Goal: Task Accomplishment & Management: Use online tool/utility

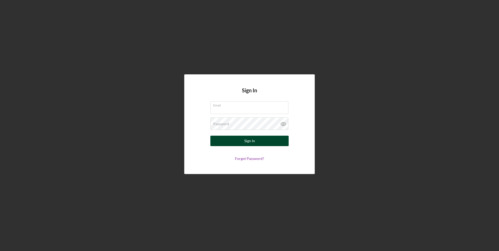
type input "[EMAIL_ADDRESS][DOMAIN_NAME]"
click at [246, 143] on div "Sign In" at bounding box center [249, 141] width 11 height 10
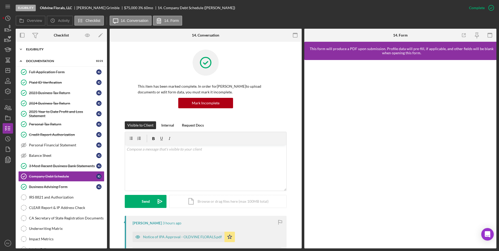
click at [39, 48] on div "Eligibility" at bounding box center [63, 49] width 74 height 3
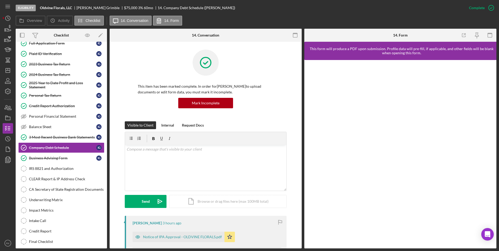
scroll to position [104, 0]
